Goal: Task Accomplishment & Management: Use online tool/utility

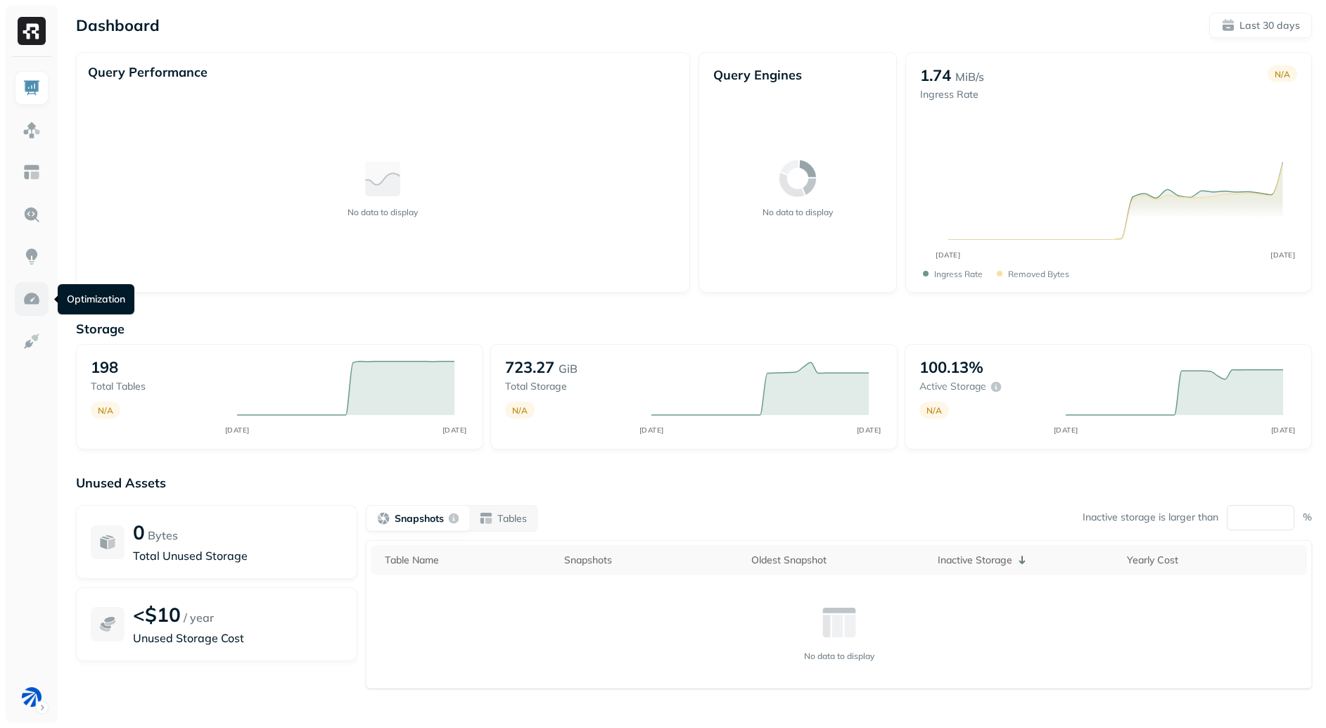
click at [25, 294] on img at bounding box center [32, 299] width 18 height 18
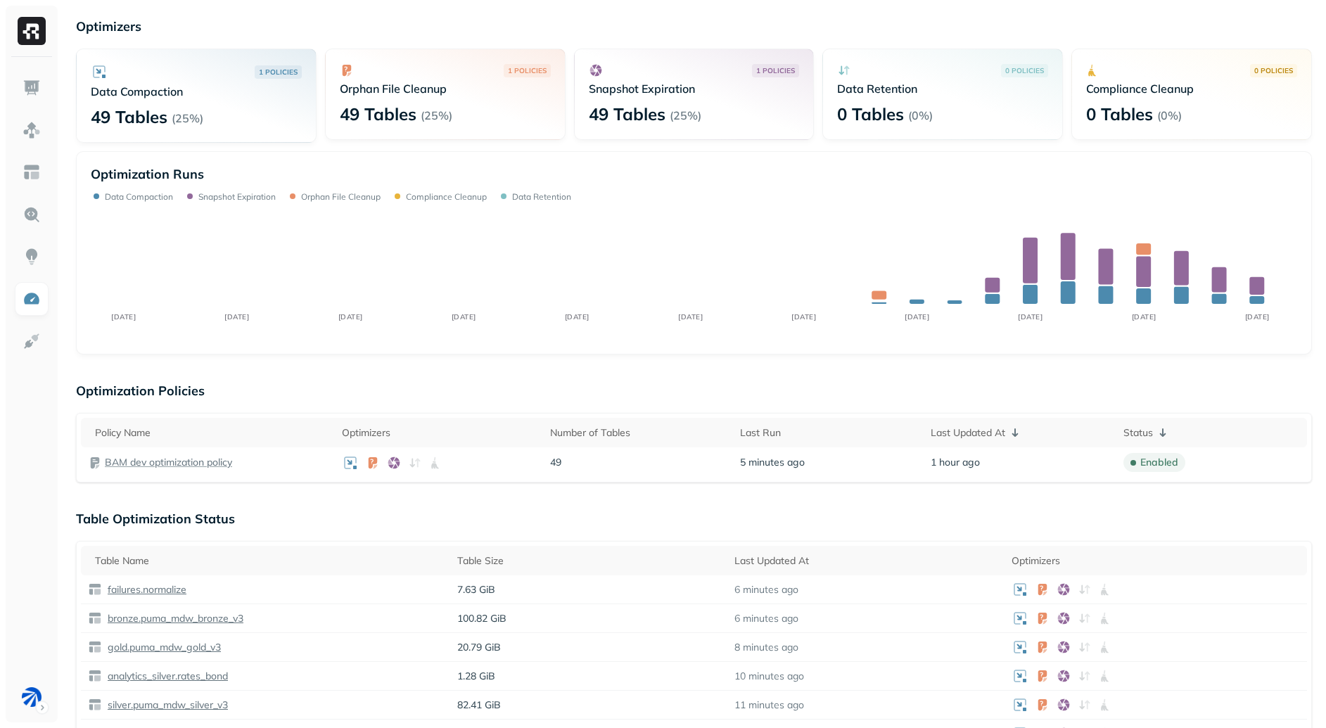
scroll to position [58, 0]
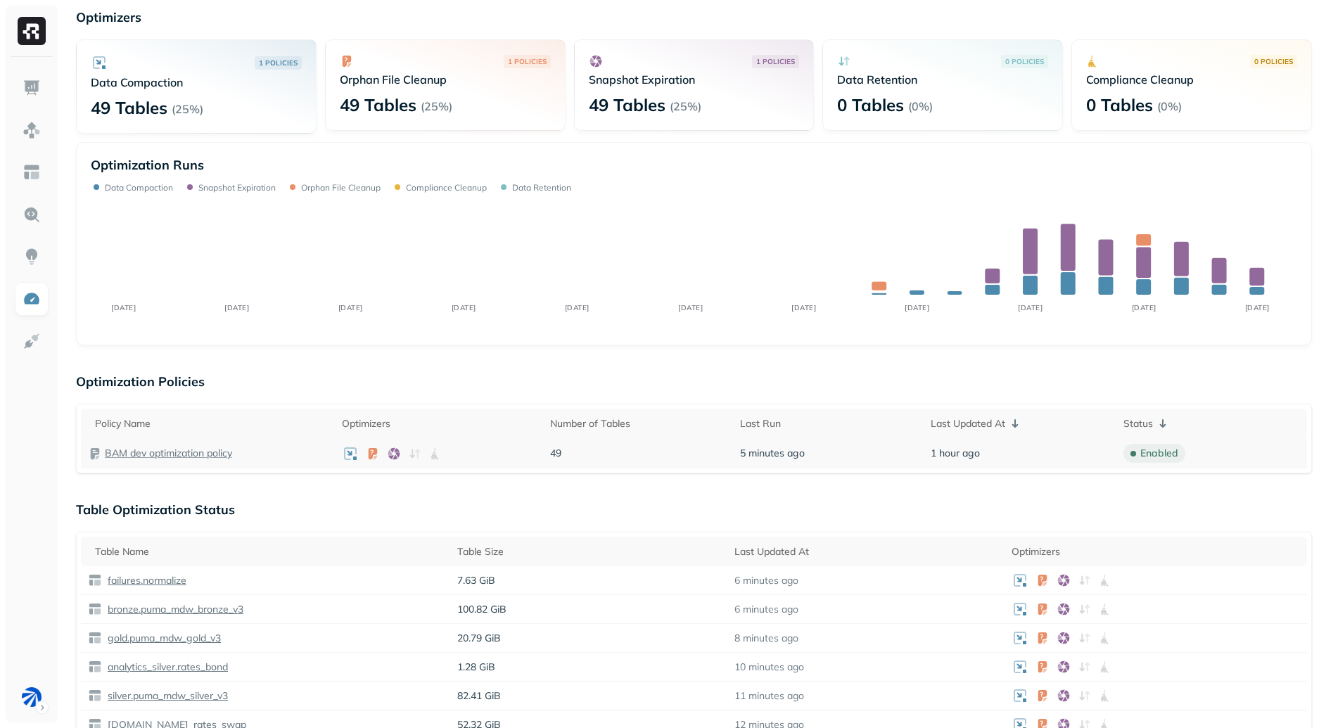
click at [193, 454] on p "BAM dev optimization policy" at bounding box center [168, 453] width 127 height 13
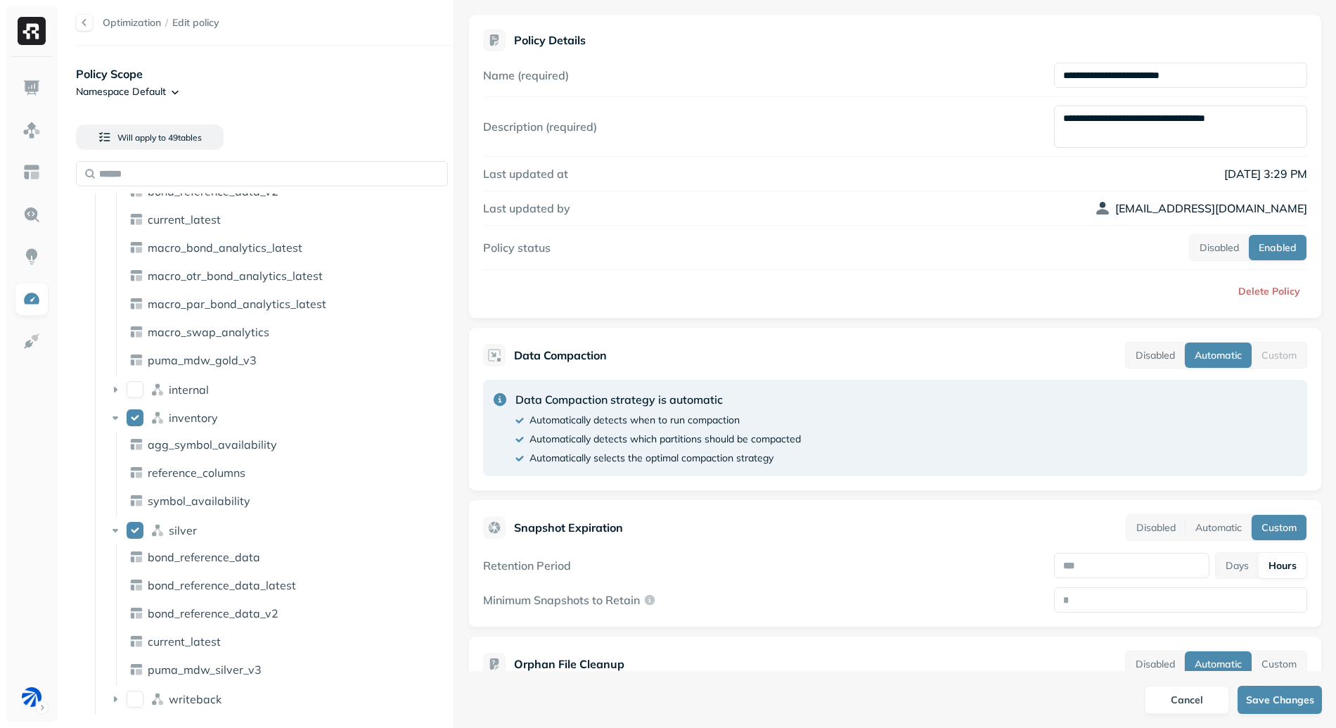
scroll to position [234, 0]
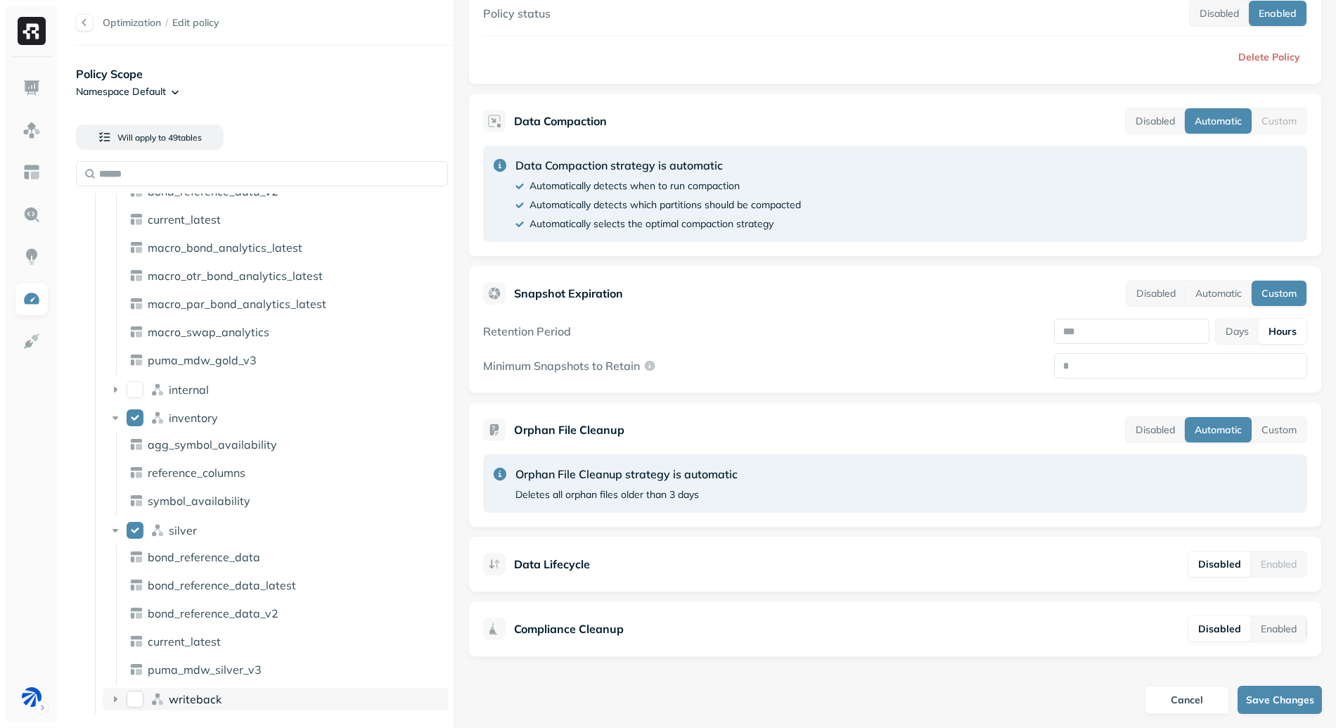
click at [113, 699] on icon at bounding box center [115, 699] width 14 height 14
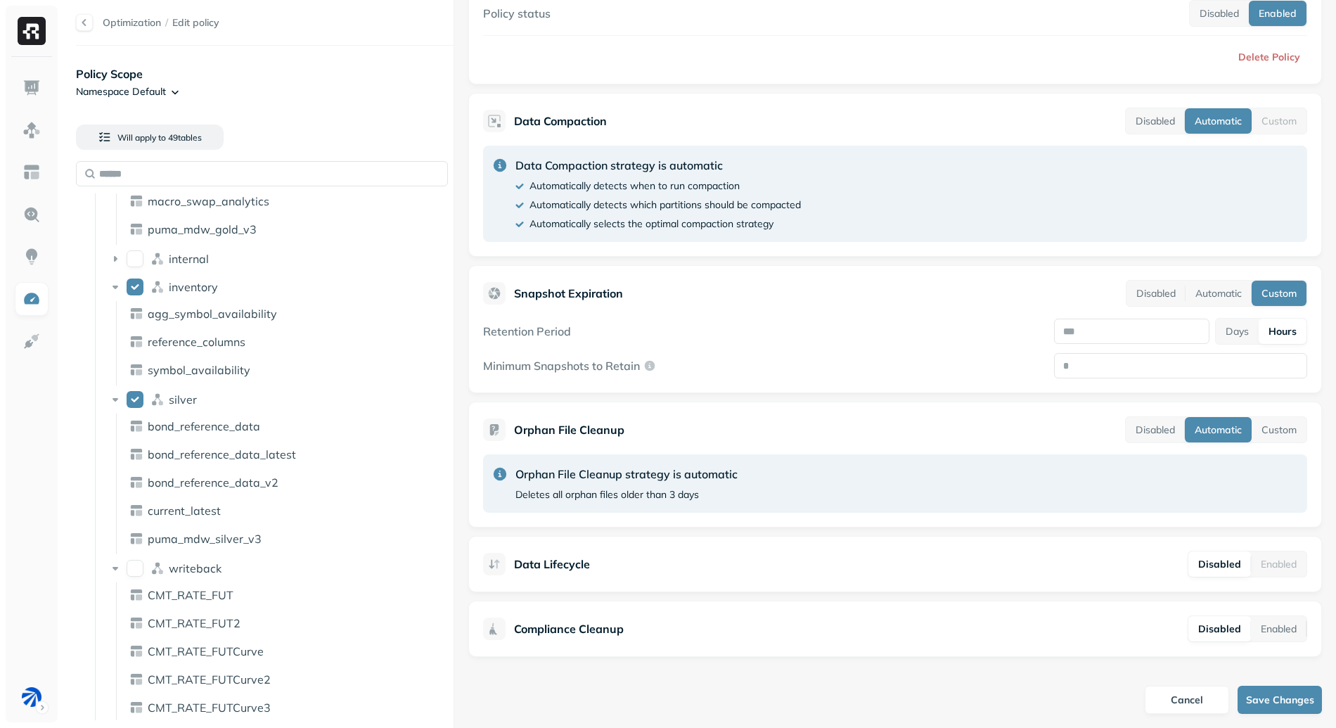
scroll to position [1190, 0]
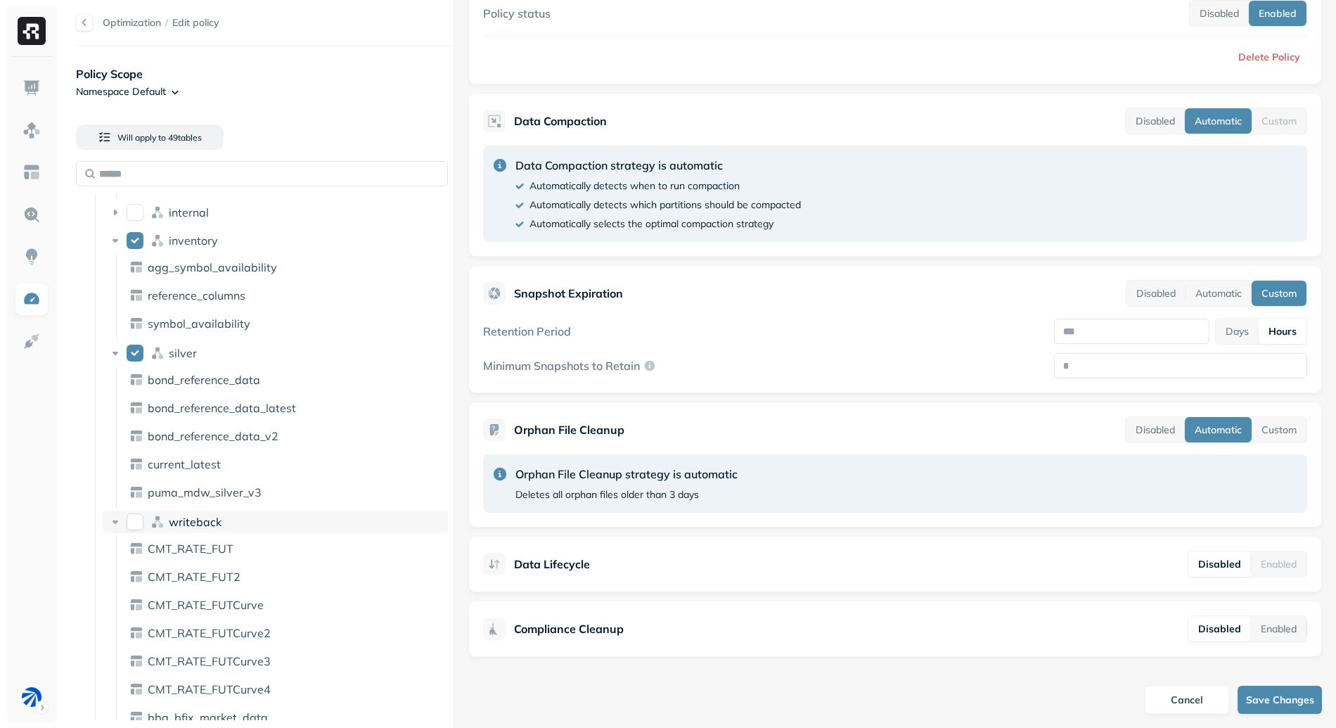
click at [110, 517] on icon at bounding box center [115, 522] width 14 height 14
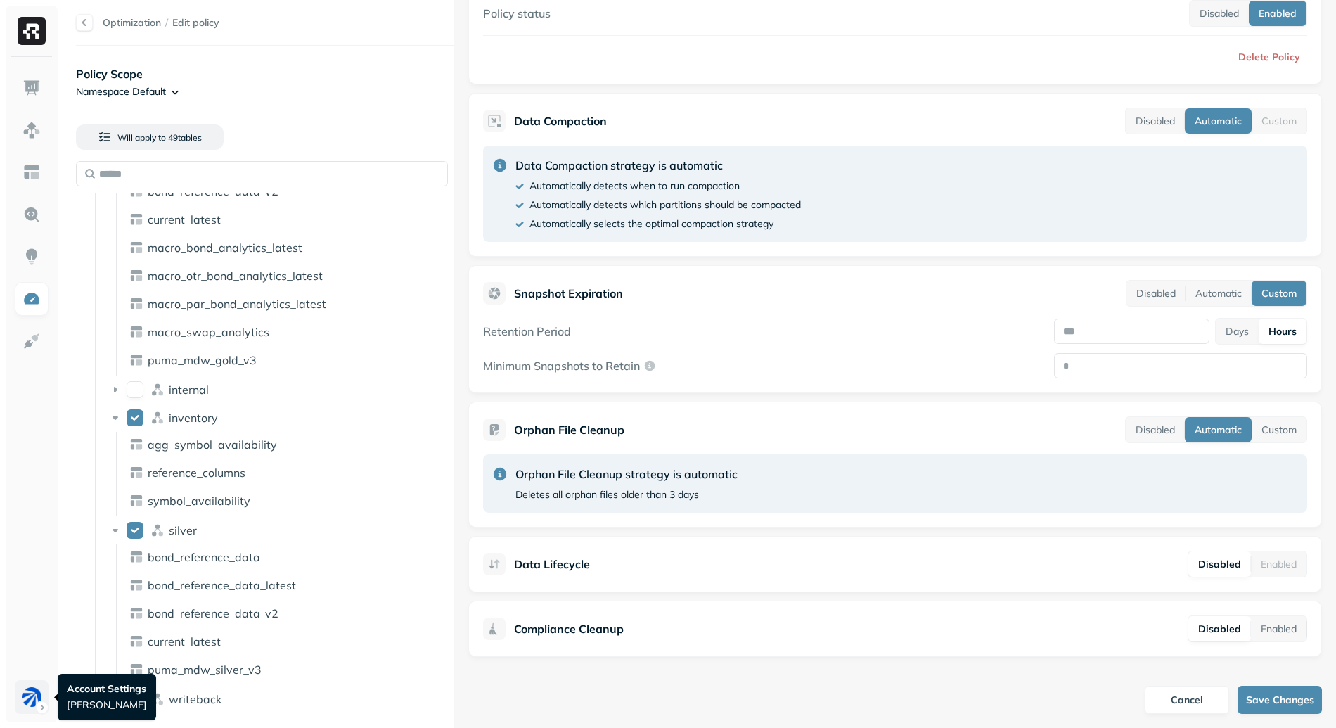
click at [48, 701] on html "Optimization / Edit policy Policy Scope Namespace Default Will apply to 49 tabl…" at bounding box center [668, 364] width 1336 height 728
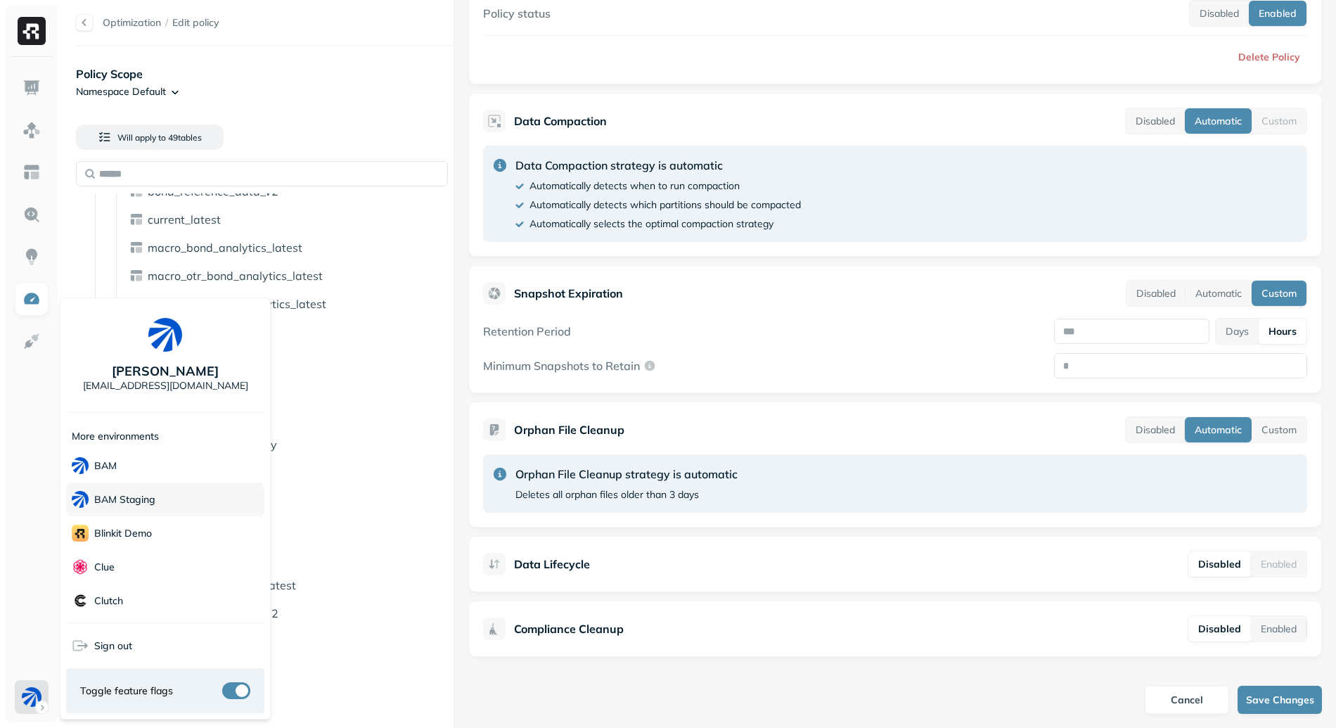
click at [160, 514] on div "BAM Staging" at bounding box center [165, 499] width 198 height 34
